Goal: Transaction & Acquisition: Purchase product/service

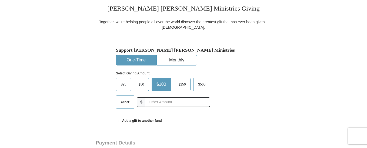
scroll to position [140, 0]
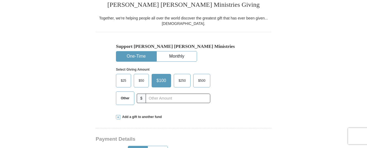
click at [126, 101] on span "Other" at bounding box center [125, 98] width 14 height 8
click at [0, 0] on input "Other" at bounding box center [0, 0] width 0 height 0
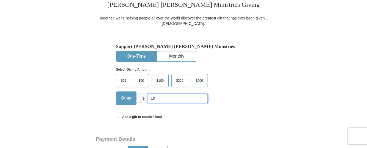
type input "10"
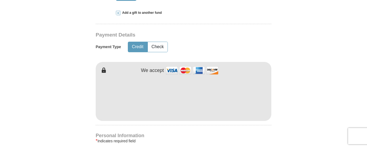
scroll to position [272, 0]
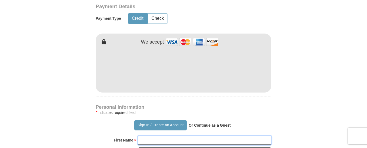
type input "[PERSON_NAME]"
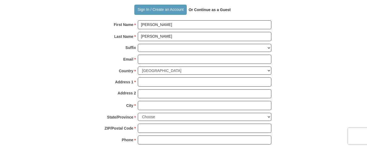
scroll to position [390, 0]
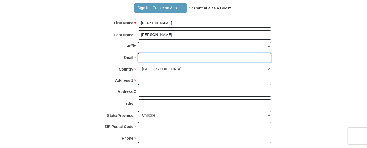
click at [161, 56] on input "Email *" at bounding box center [205, 57] width 134 height 9
type input "[EMAIL_ADDRESS][DOMAIN_NAME]"
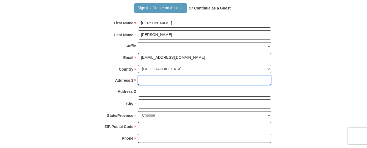
click at [158, 79] on input "Address 1 *" at bounding box center [205, 80] width 134 height 9
type input "[STREET_ADDRESS]"
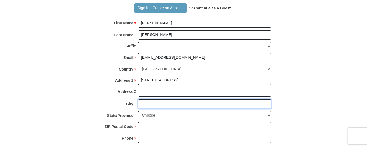
click at [163, 103] on input "City *" at bounding box center [205, 103] width 134 height 9
type input "Kosciusko"
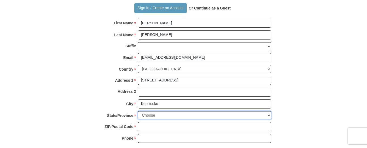
click at [267, 115] on select "Choose [US_STATE] [US_STATE] [US_STATE] [US_STATE] [US_STATE] Armed Forces Amer…" at bounding box center [205, 115] width 134 height 8
select select "MS"
click at [138, 111] on select "Choose [US_STATE] [US_STATE] [US_STATE] [US_STATE] [US_STATE] Armed Forces Amer…" at bounding box center [205, 115] width 134 height 8
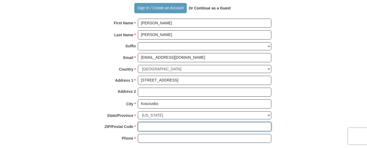
click at [145, 128] on input "ZIP/Postal Code *" at bounding box center [205, 126] width 134 height 9
type input "39090"
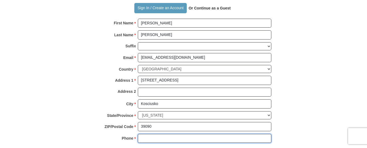
click at [170, 138] on input "Phone * *" at bounding box center [205, 138] width 134 height 9
type input "[PHONE_NUMBER]"
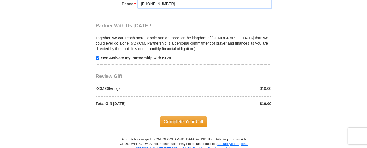
scroll to position [526, 0]
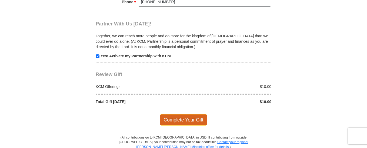
click at [191, 120] on span "Complete Your Gift" at bounding box center [184, 119] width 48 height 11
